Goal: Browse casually

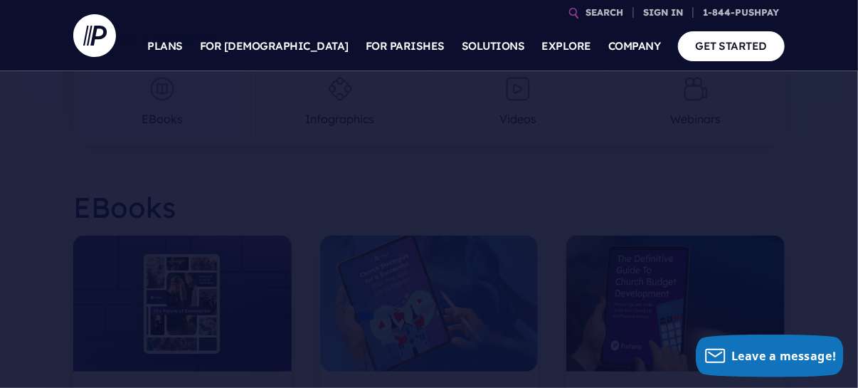
scroll to position [284, 0]
